Goal: Navigation & Orientation: Find specific page/section

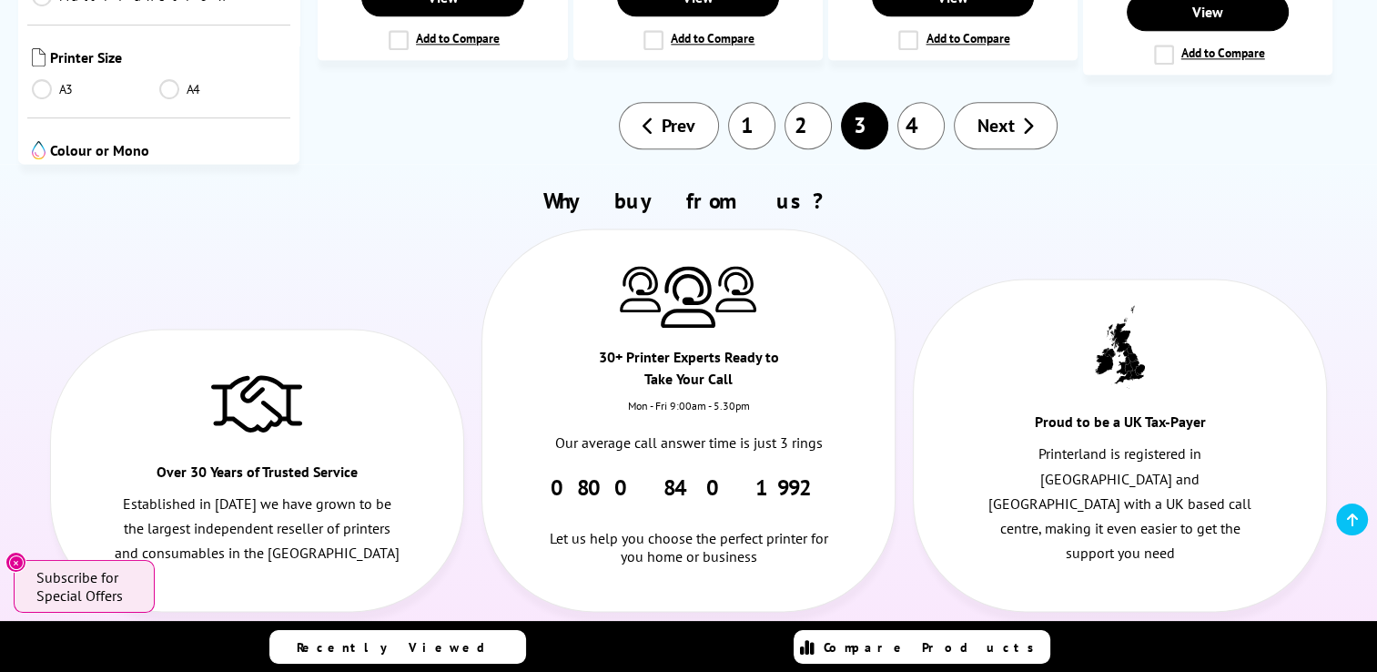
scroll to position [2439, 0]
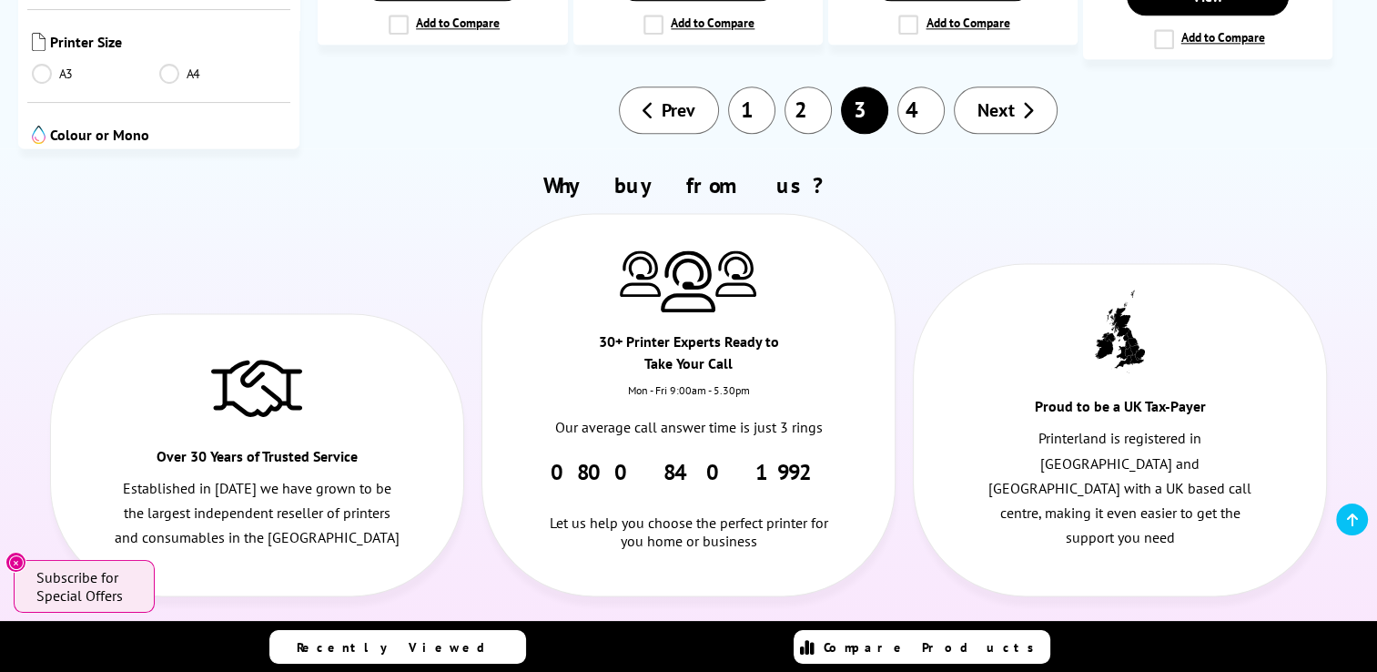
click at [1008, 98] on span "Next" at bounding box center [995, 110] width 37 height 24
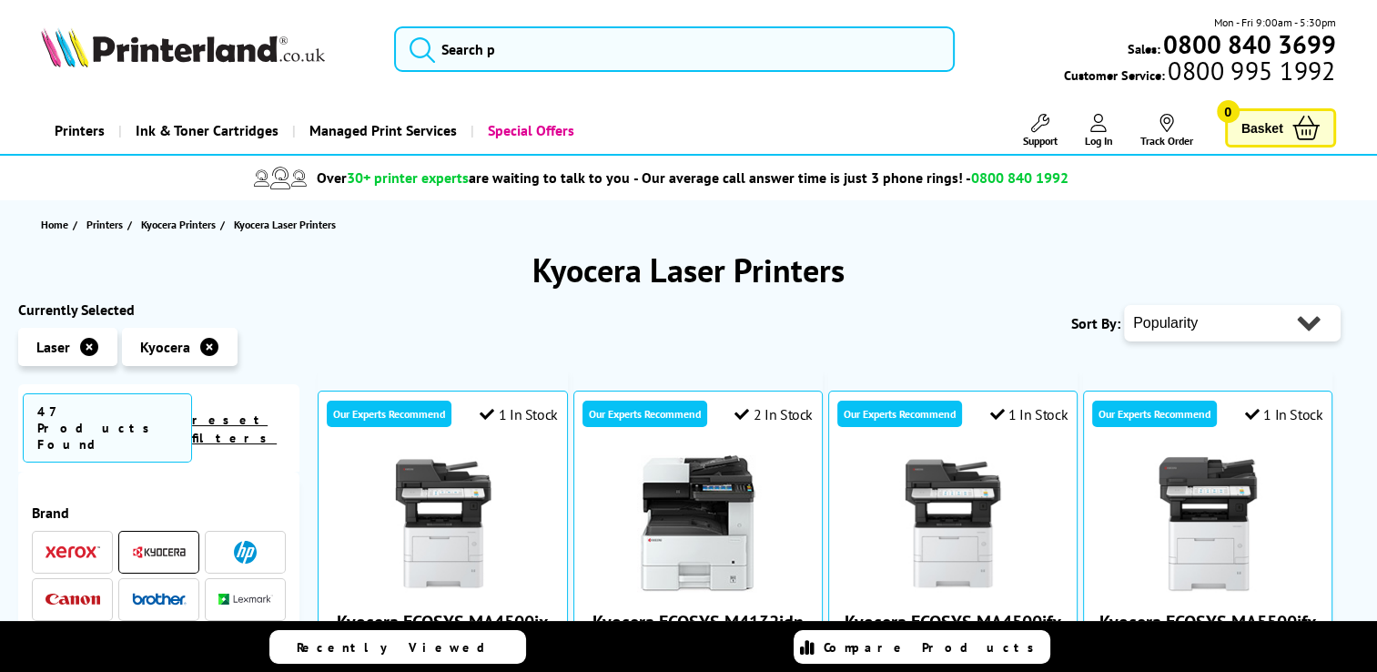
click at [1340, 240] on div "Home Printers Kyocera Printers Kyocera Laser Printers" at bounding box center [688, 224] width 1377 height 48
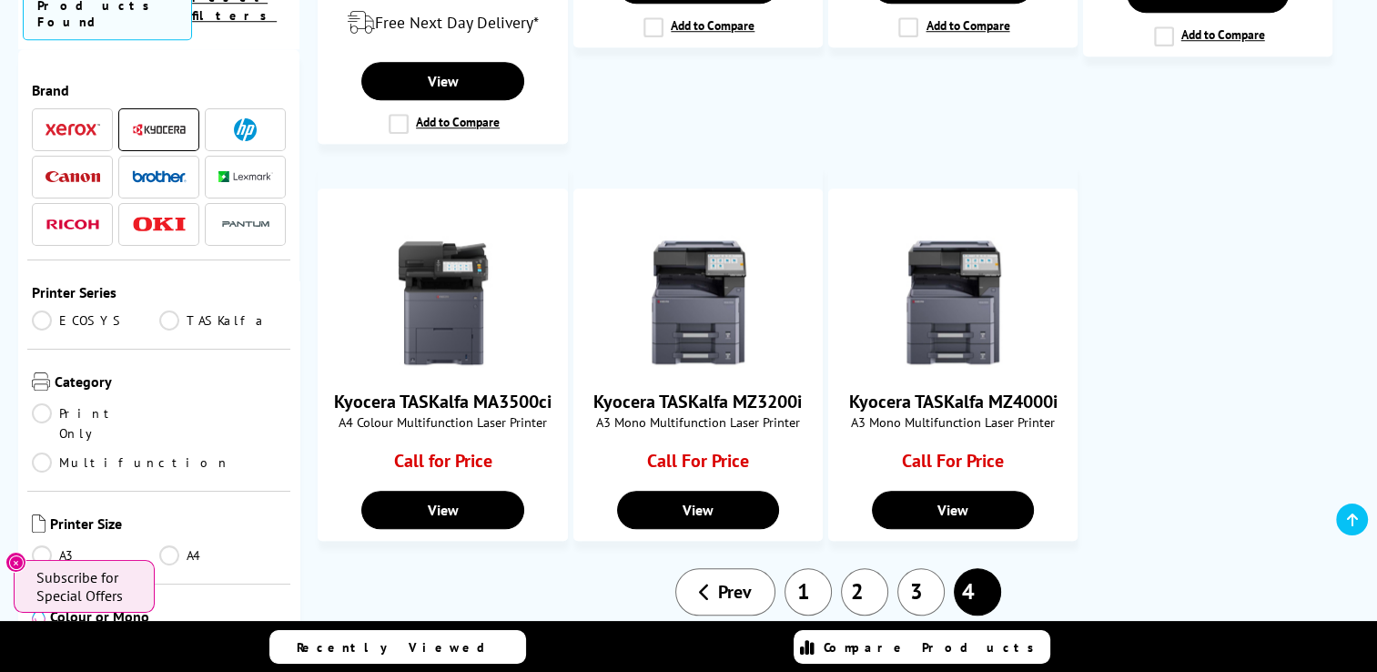
scroll to position [1565, 0]
